Goal: Find specific page/section

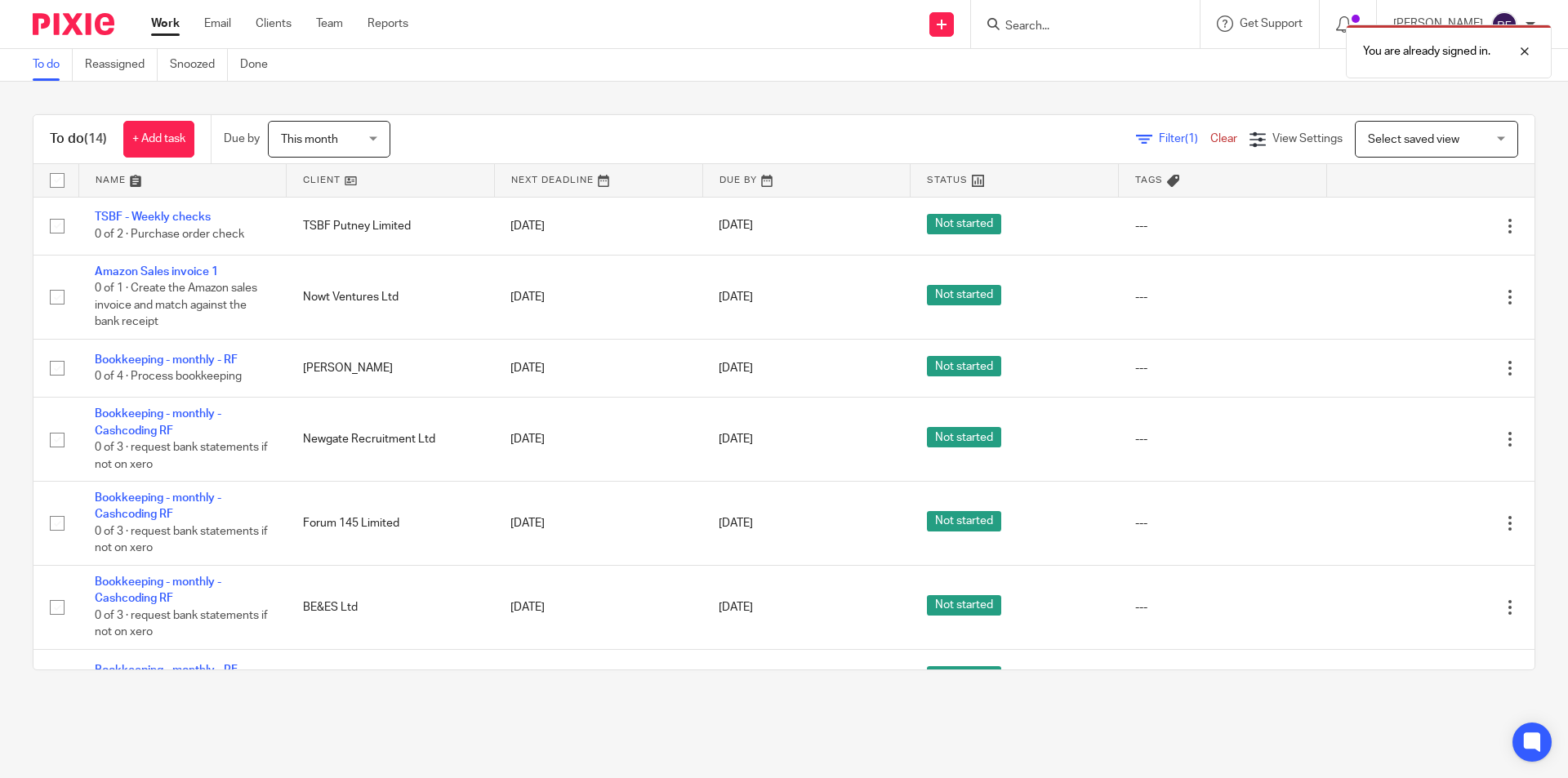
drag, startPoint x: 1091, startPoint y: 38, endPoint x: 1072, endPoint y: 29, distance: 21.0
click at [1086, 36] on div "You are already signed in." at bounding box center [1167, 47] width 767 height 62
click at [1074, 29] on div "You are already signed in." at bounding box center [1167, 47] width 767 height 62
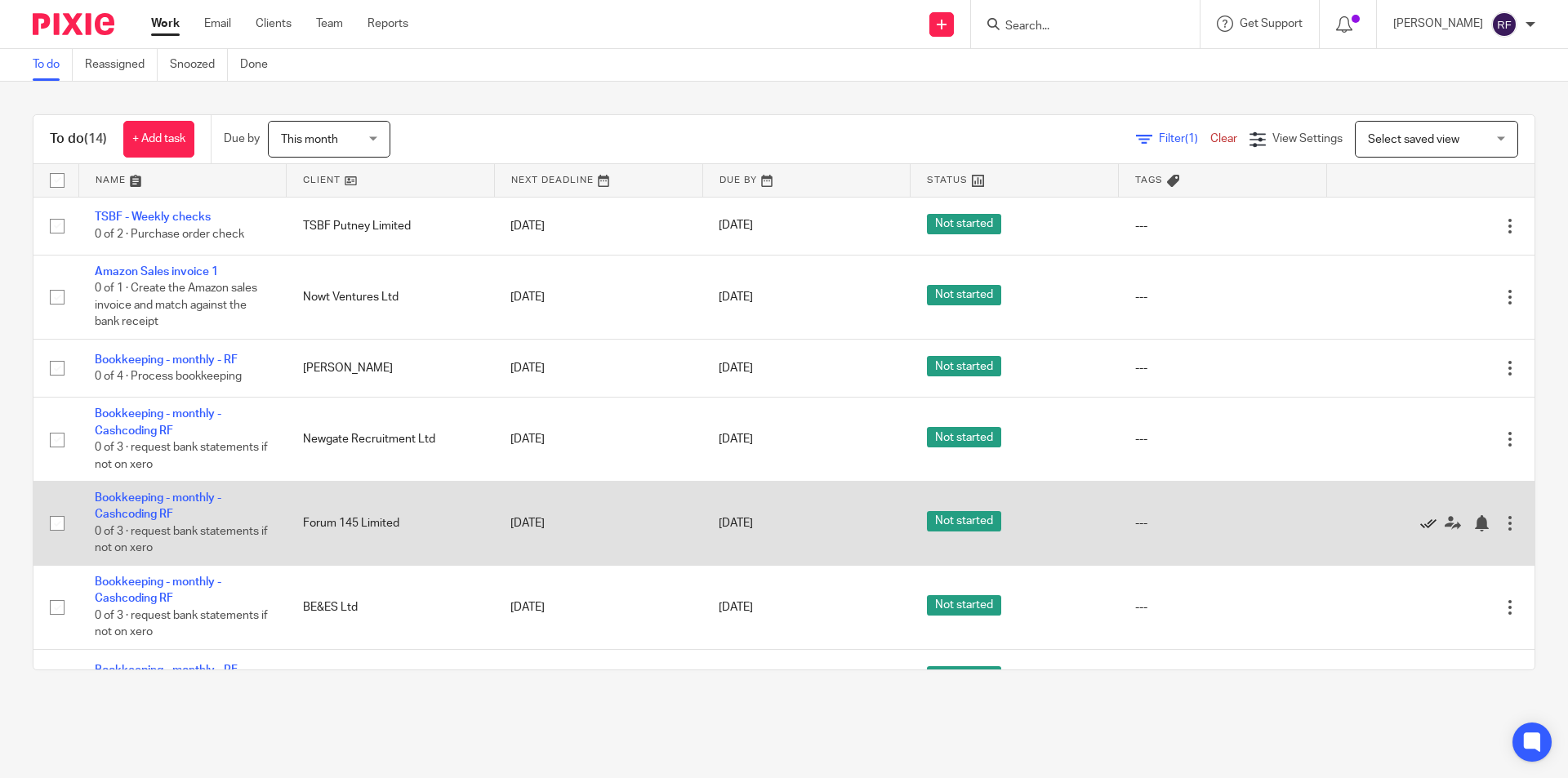
click at [1420, 527] on icon at bounding box center [1428, 523] width 16 height 16
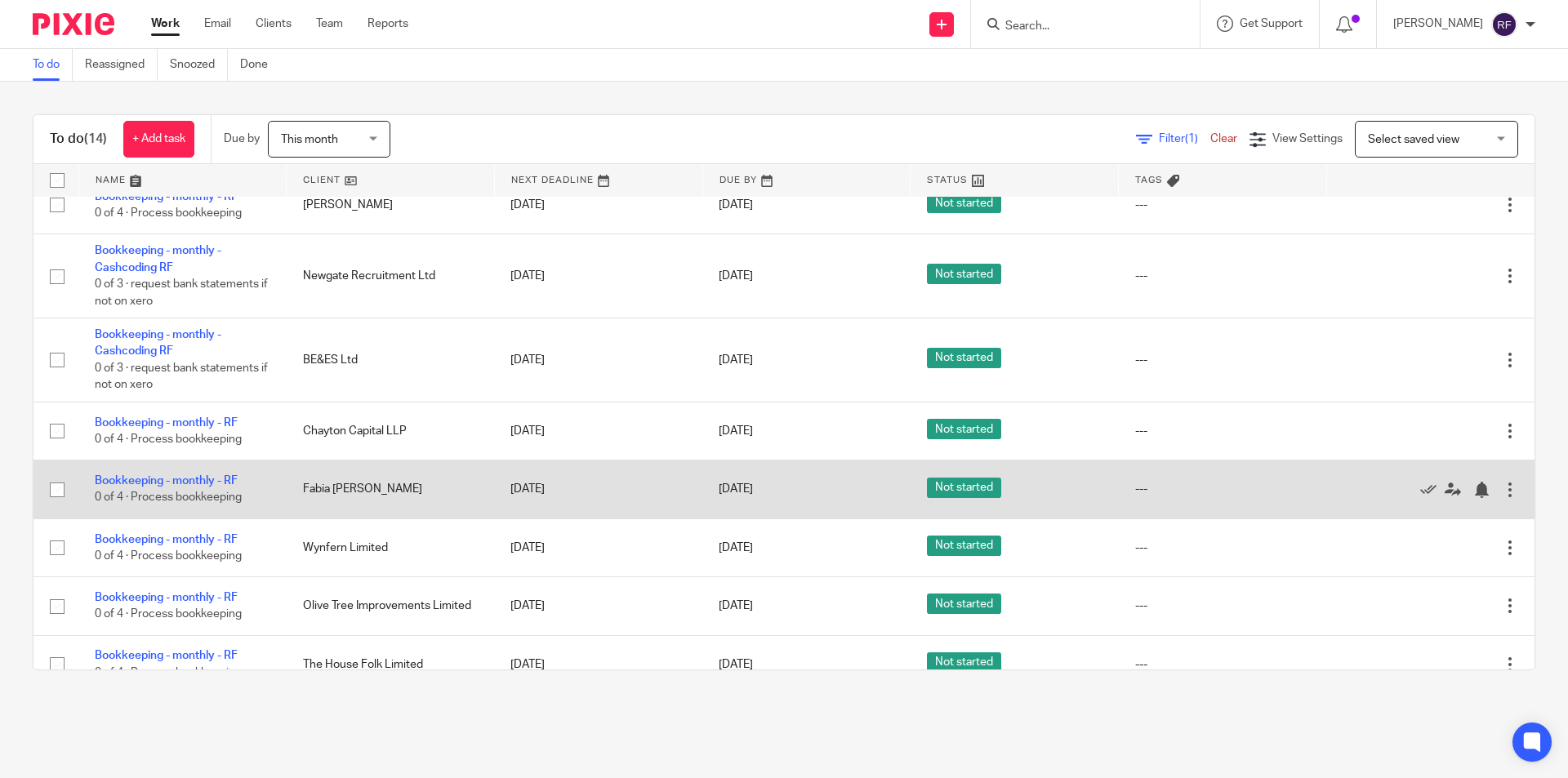
scroll to position [362, 0]
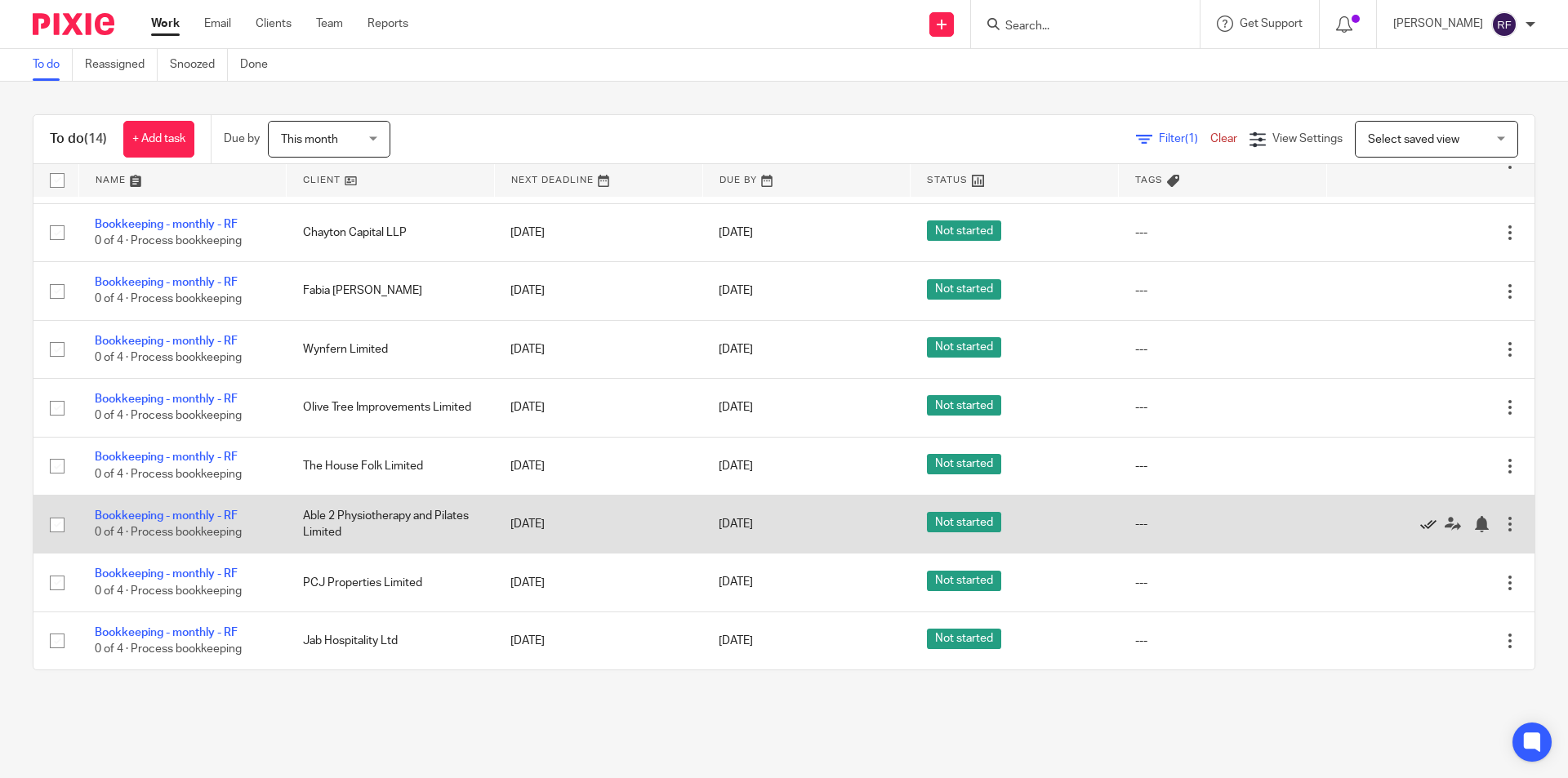
click at [1420, 524] on icon at bounding box center [1428, 524] width 16 height 16
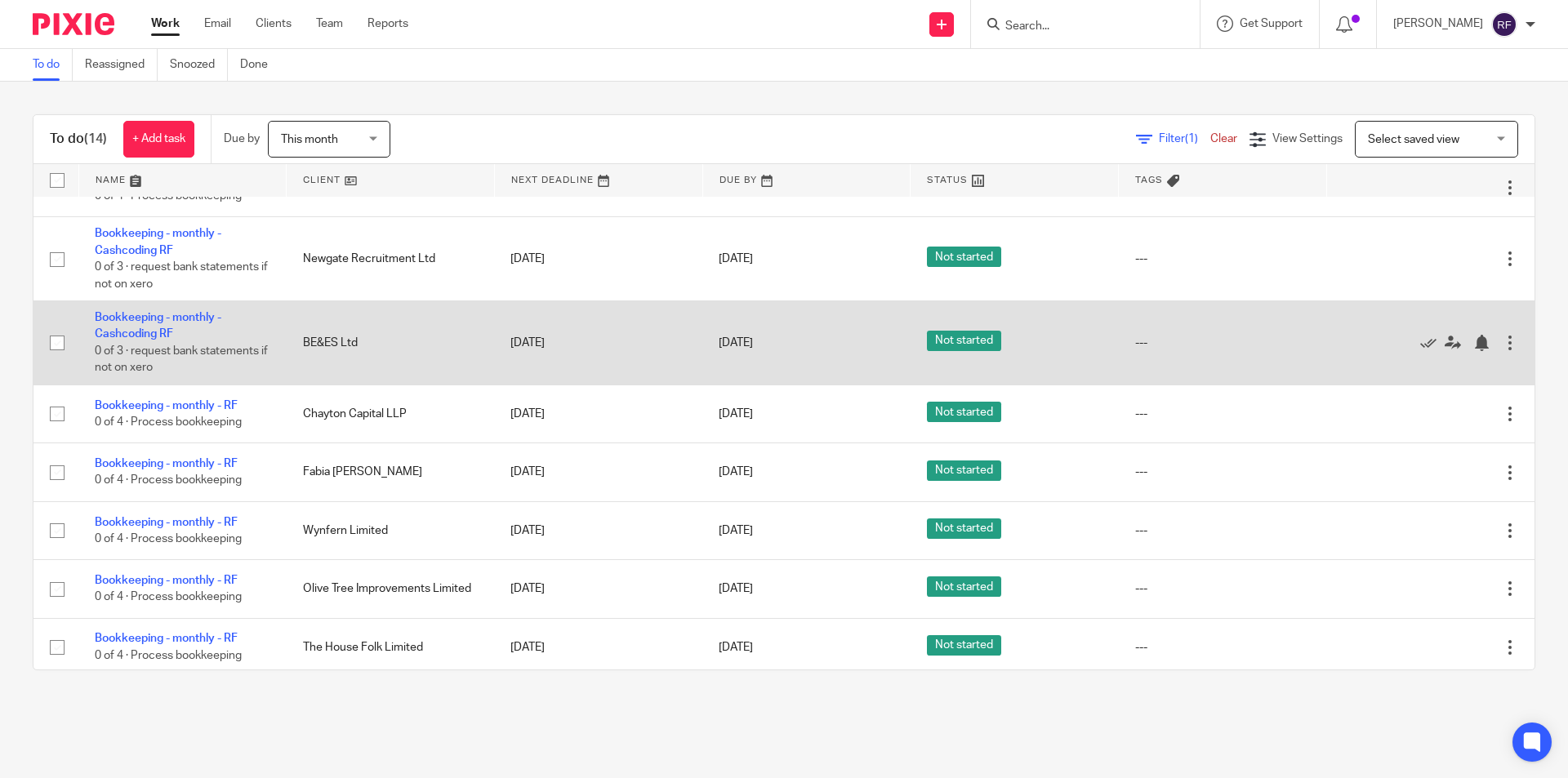
scroll to position [0, 0]
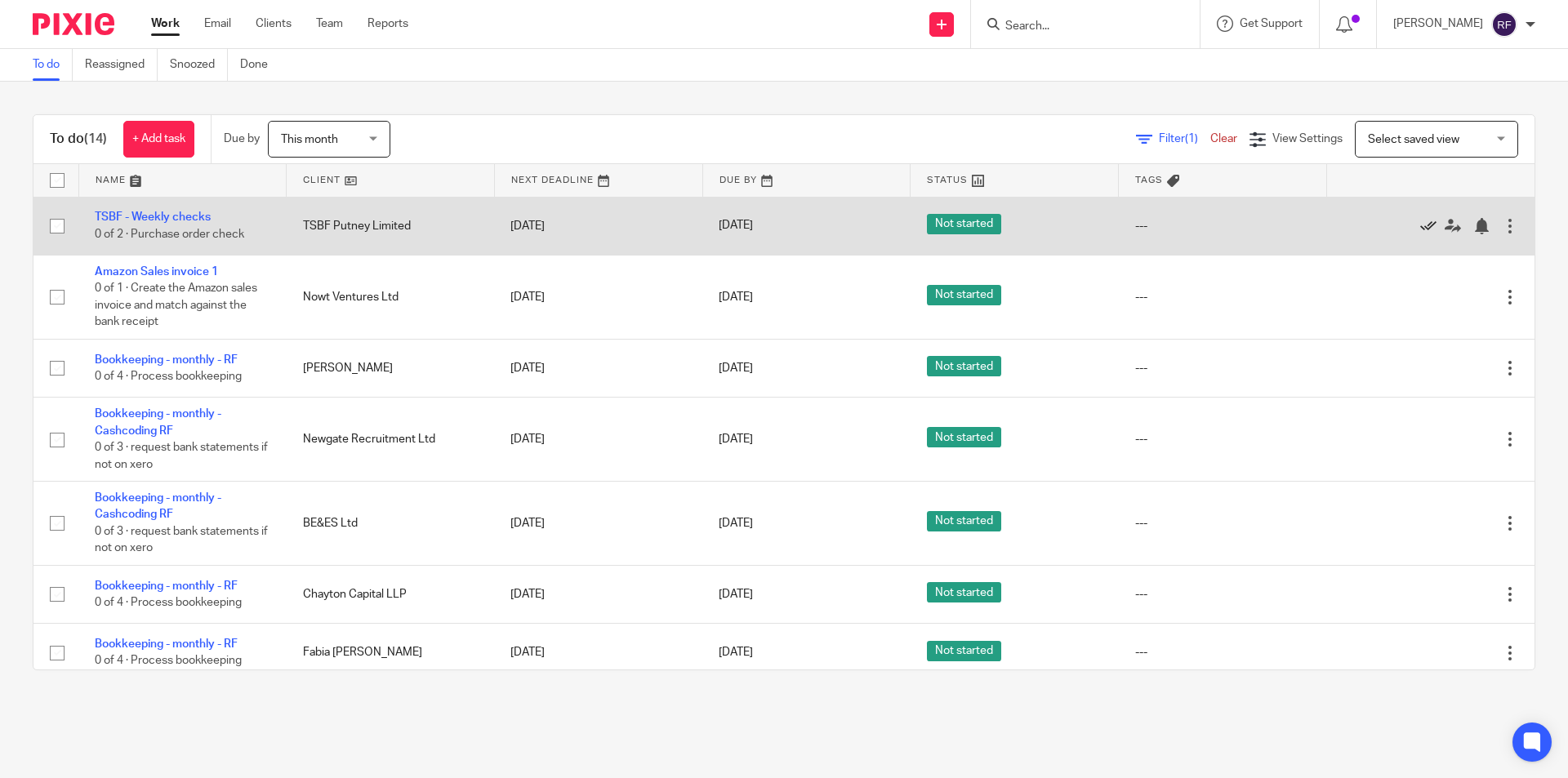
click at [1420, 222] on icon at bounding box center [1428, 226] width 16 height 16
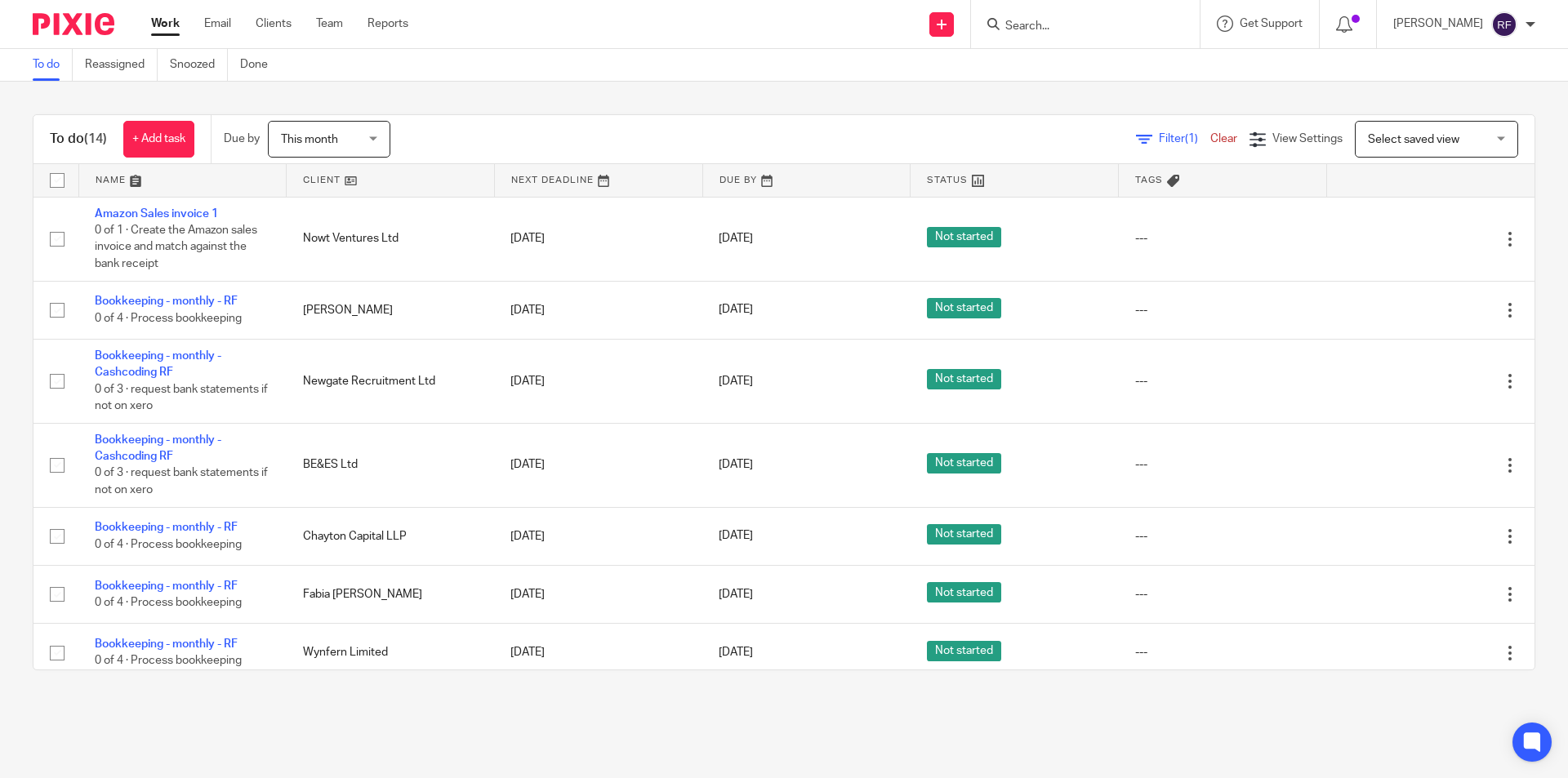
click at [1119, 29] on input "Search" at bounding box center [1077, 27] width 147 height 14
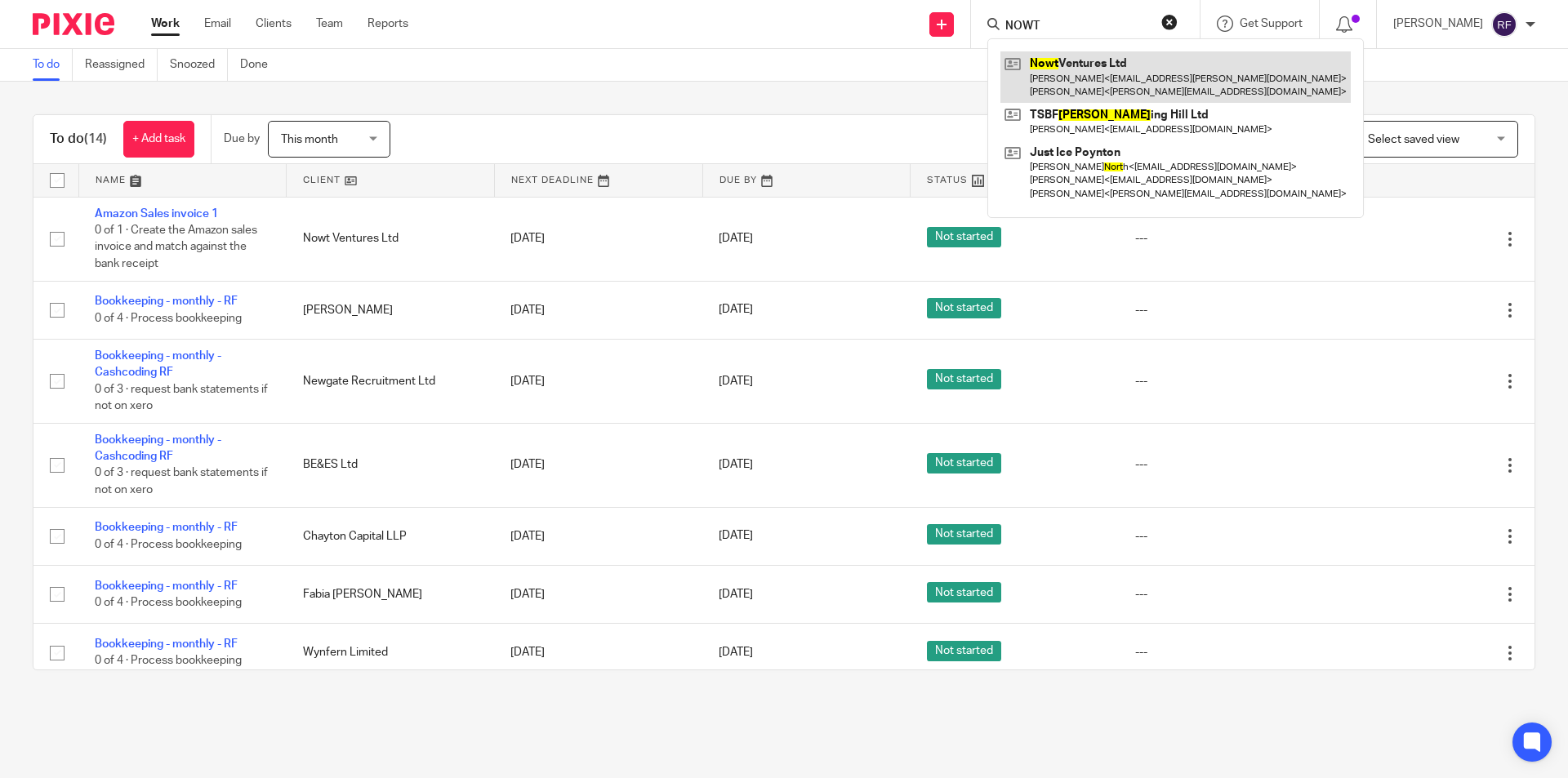
type input "NOWT"
click at [1156, 73] on link at bounding box center [1175, 76] width 351 height 51
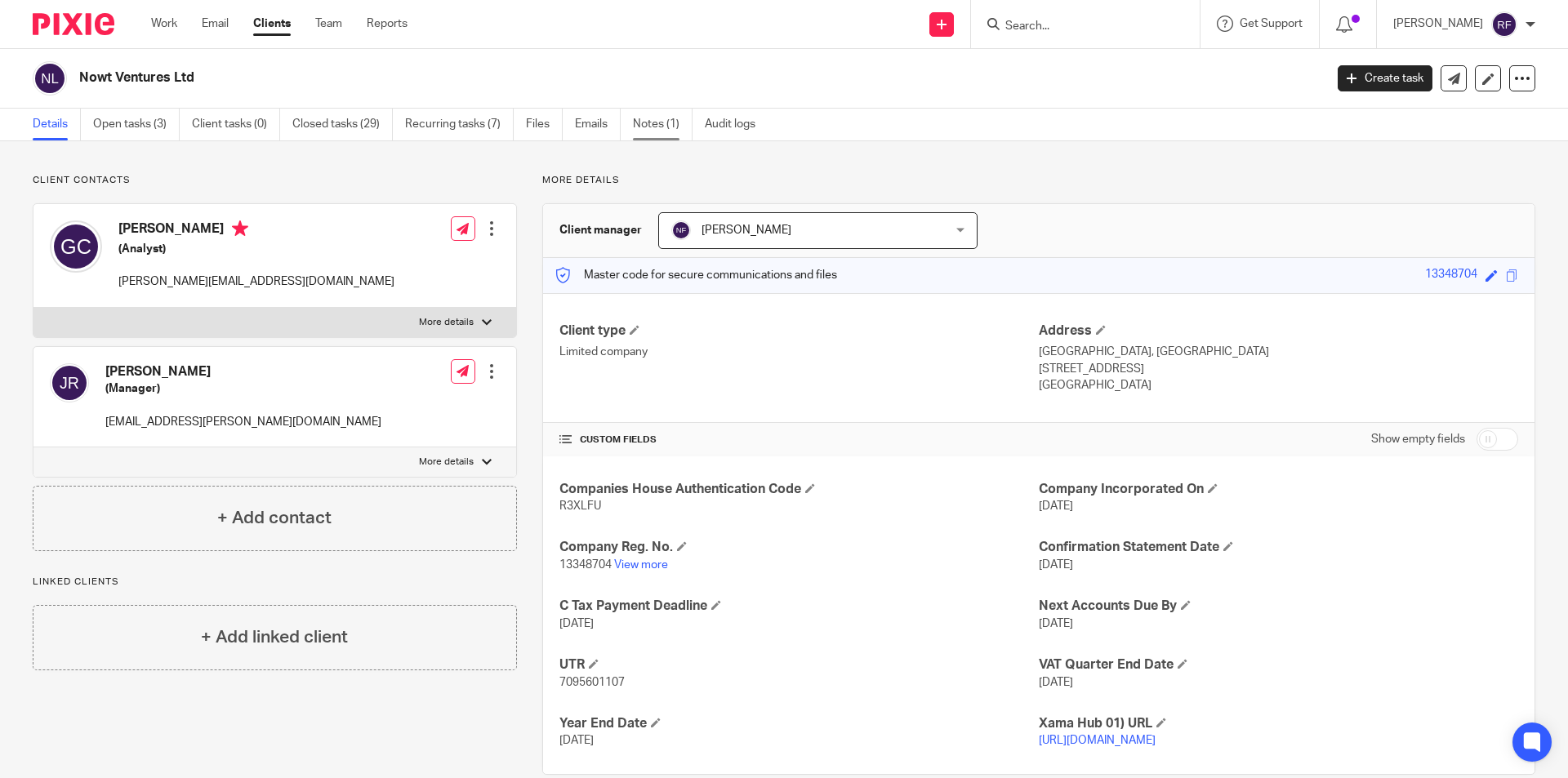
click at [687, 116] on link "Notes (1)" at bounding box center [662, 124] width 59 height 32
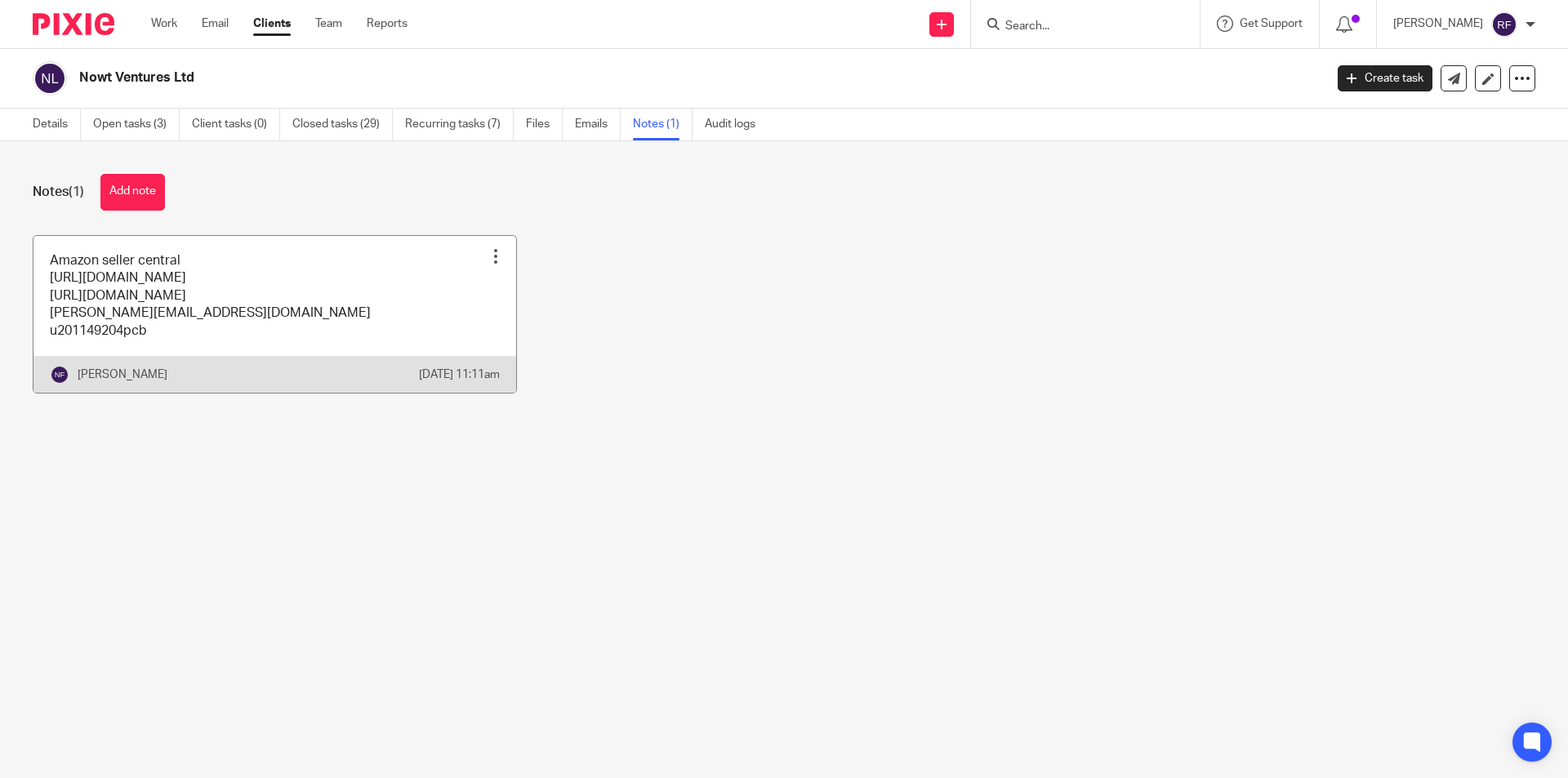
click at [251, 301] on link at bounding box center [274, 314] width 483 height 157
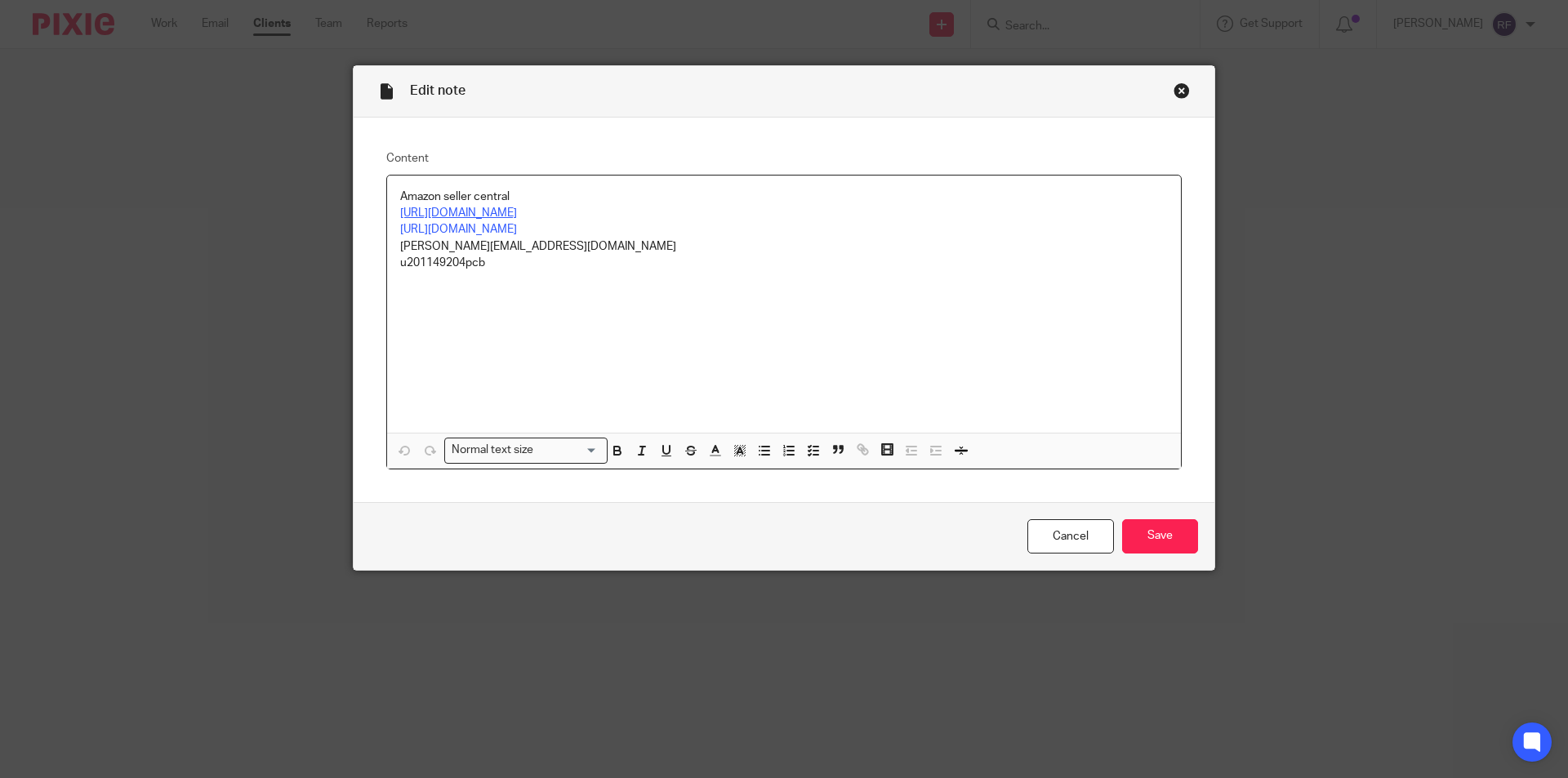
click at [517, 217] on link "[URL][DOMAIN_NAME]" at bounding box center [459, 213] width 117 height 11
click at [563, 249] on link "[URL][DOMAIN_NAME]" at bounding box center [567, 245] width 117 height 16
